Goal: Task Accomplishment & Management: Use online tool/utility

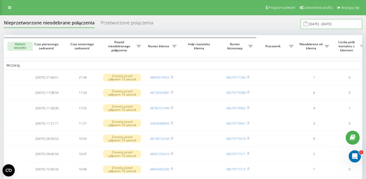
click at [321, 23] on input "20.08.2025 - 20.09.2025" at bounding box center [332, 24] width 62 height 10
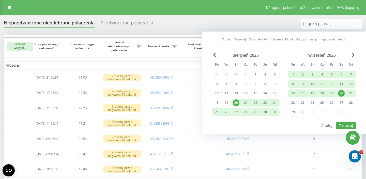
click at [352, 92] on div "21" at bounding box center [351, 93] width 7 height 7
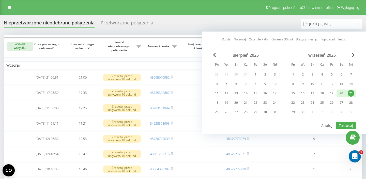
click at [343, 91] on div "20" at bounding box center [341, 93] width 7 height 7
click at [346, 124] on button "Zastosuj" at bounding box center [346, 125] width 20 height 7
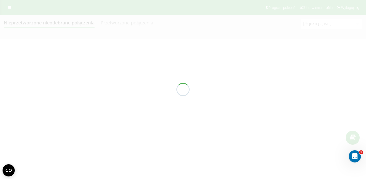
type input "20.09.2025 - 21.09.2025"
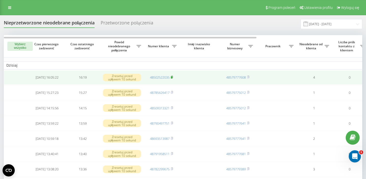
click at [173, 78] on icon at bounding box center [172, 77] width 2 height 2
click at [172, 79] on rect at bounding box center [172, 77] width 2 height 2
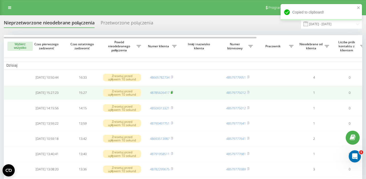
click at [172, 94] on rect at bounding box center [172, 93] width 2 height 2
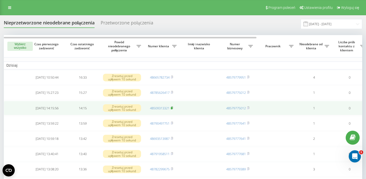
click at [173, 109] on icon at bounding box center [172, 107] width 2 height 3
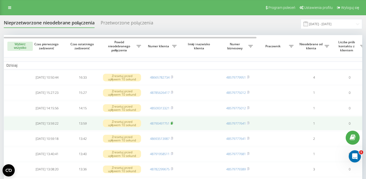
click at [172, 125] on rect at bounding box center [172, 123] width 2 height 2
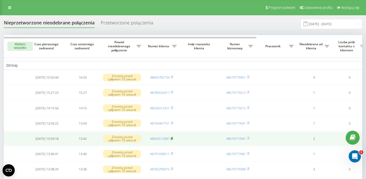
click at [172, 140] on rect at bounding box center [172, 139] width 2 height 2
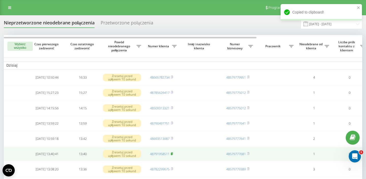
click at [172, 155] on rect at bounding box center [172, 154] width 2 height 2
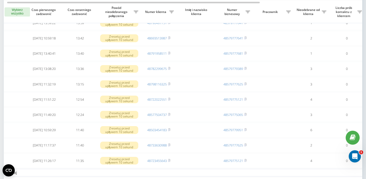
scroll to position [100, 0]
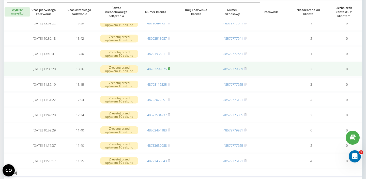
click at [170, 70] on icon at bounding box center [169, 68] width 2 height 2
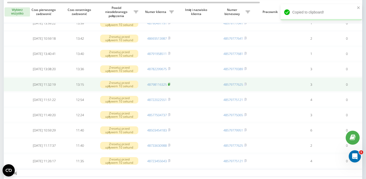
click at [170, 86] on rect at bounding box center [169, 84] width 2 height 2
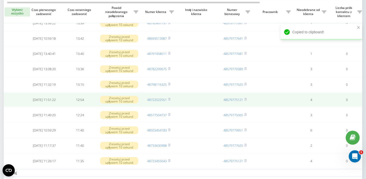
click at [171, 100] on td "48722022551" at bounding box center [159, 100] width 36 height 14
click at [170, 101] on rect at bounding box center [169, 100] width 2 height 2
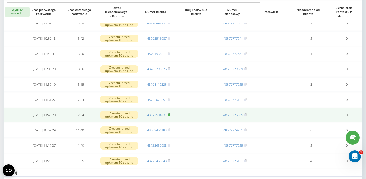
click at [170, 116] on rect at bounding box center [169, 115] width 2 height 2
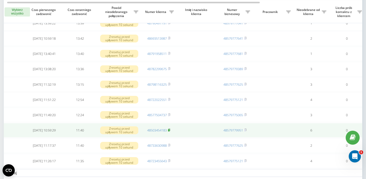
click at [170, 131] on rect at bounding box center [169, 130] width 2 height 2
click at [170, 130] on icon at bounding box center [169, 129] width 2 height 3
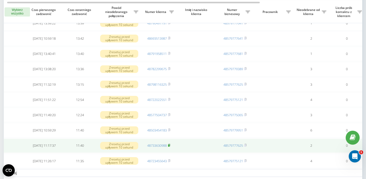
click at [170, 147] on rect at bounding box center [169, 145] width 2 height 2
click at [170, 146] on rect at bounding box center [169, 145] width 2 height 2
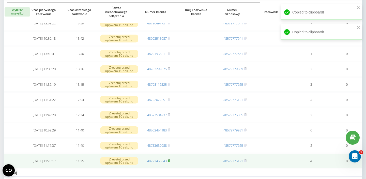
click at [170, 160] on rect at bounding box center [169, 161] width 2 height 2
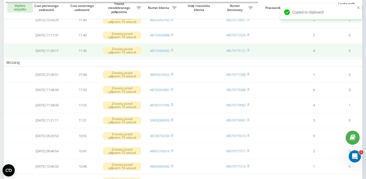
scroll to position [212, 0]
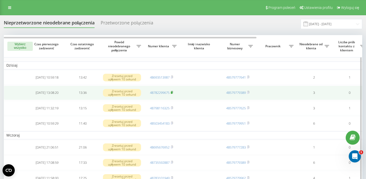
click at [172, 94] on rect at bounding box center [172, 93] width 2 height 2
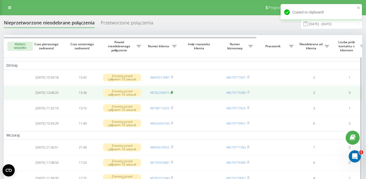
click at [172, 94] on rect at bounding box center [172, 93] width 2 height 2
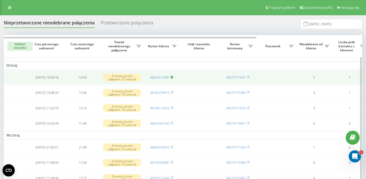
click at [172, 79] on rect at bounding box center [172, 77] width 2 height 2
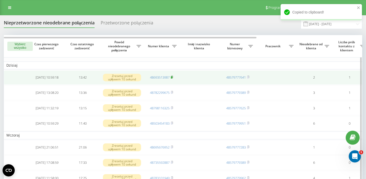
click at [172, 79] on rect at bounding box center [172, 77] width 2 height 2
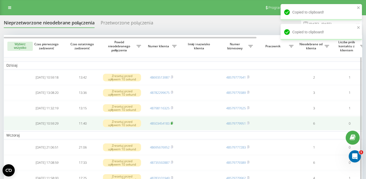
click at [173, 125] on icon at bounding box center [172, 123] width 2 height 3
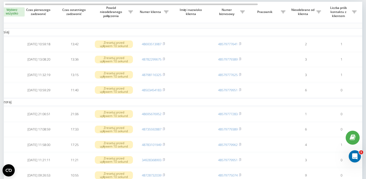
scroll to position [0, 5]
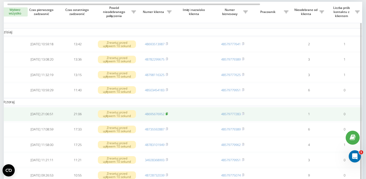
click at [167, 115] on rect at bounding box center [167, 114] width 2 height 2
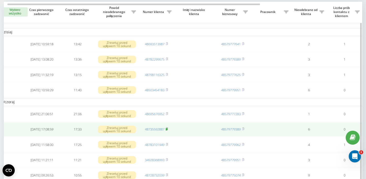
click at [167, 130] on rect at bounding box center [167, 129] width 2 height 2
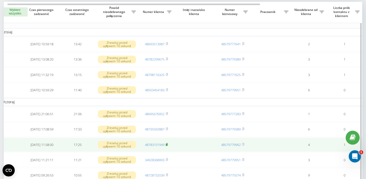
click at [167, 146] on rect at bounding box center [167, 145] width 2 height 2
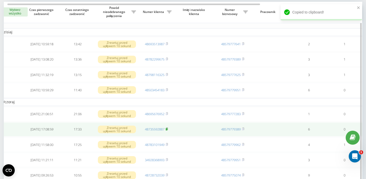
click at [167, 130] on rect at bounding box center [167, 129] width 2 height 2
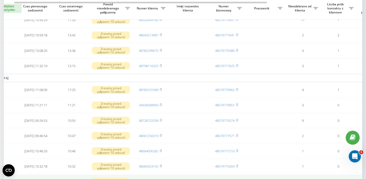
scroll to position [58, 0]
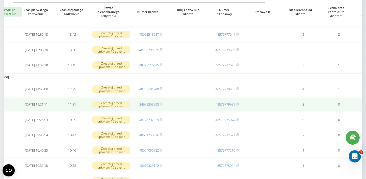
click at [163, 107] on td "34928368993" at bounding box center [151, 104] width 36 height 14
click at [162, 106] on rect at bounding box center [161, 104] width 2 height 2
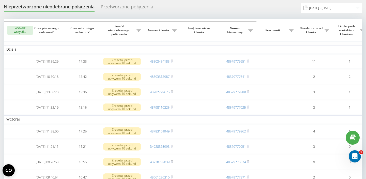
scroll to position [17, 0]
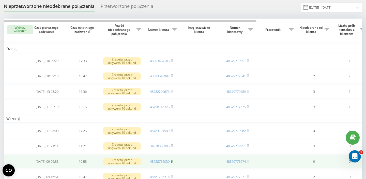
click at [172, 163] on rect at bounding box center [172, 161] width 2 height 2
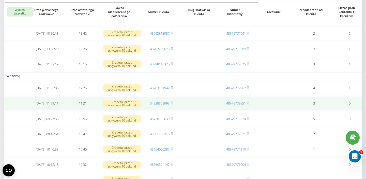
scroll to position [60, 0]
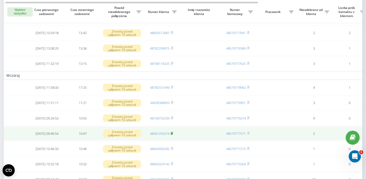
click at [172, 135] on rect at bounding box center [172, 134] width 2 height 2
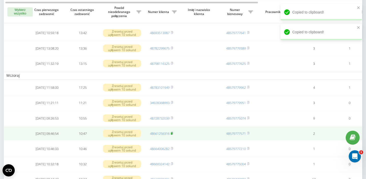
click at [172, 135] on rect at bounding box center [172, 134] width 2 height 2
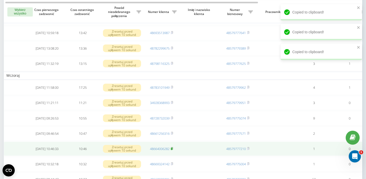
click at [172, 150] on rect at bounding box center [172, 149] width 2 height 2
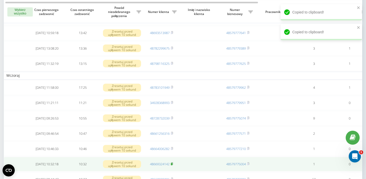
click at [172, 165] on rect at bounding box center [172, 164] width 2 height 2
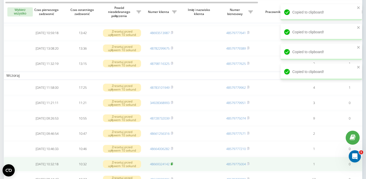
click at [172, 165] on rect at bounding box center [172, 164] width 2 height 2
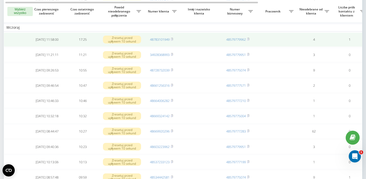
scroll to position [107, 0]
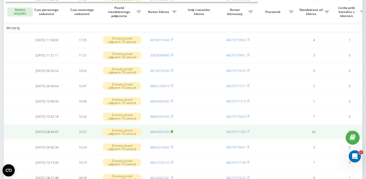
click at [172, 132] on rect at bounding box center [172, 132] width 2 height 2
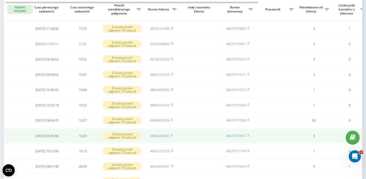
scroll to position [119, 0]
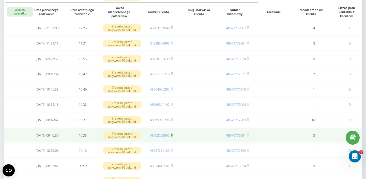
click at [173, 135] on icon at bounding box center [172, 135] width 2 height 3
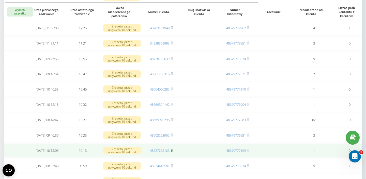
click at [172, 150] on rect at bounding box center [172, 151] width 2 height 2
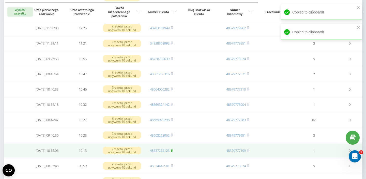
click at [172, 150] on rect at bounding box center [172, 151] width 2 height 2
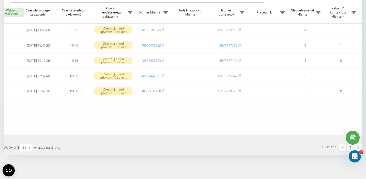
scroll to position [151, 0]
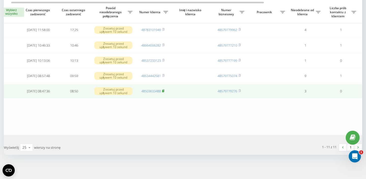
click at [164, 91] on rect at bounding box center [163, 91] width 2 height 2
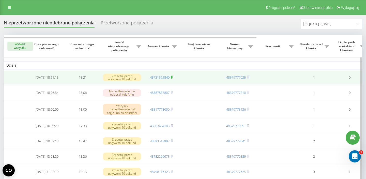
click at [172, 79] on rect at bounding box center [172, 77] width 2 height 2
